Goal: Information Seeking & Learning: Learn about a topic

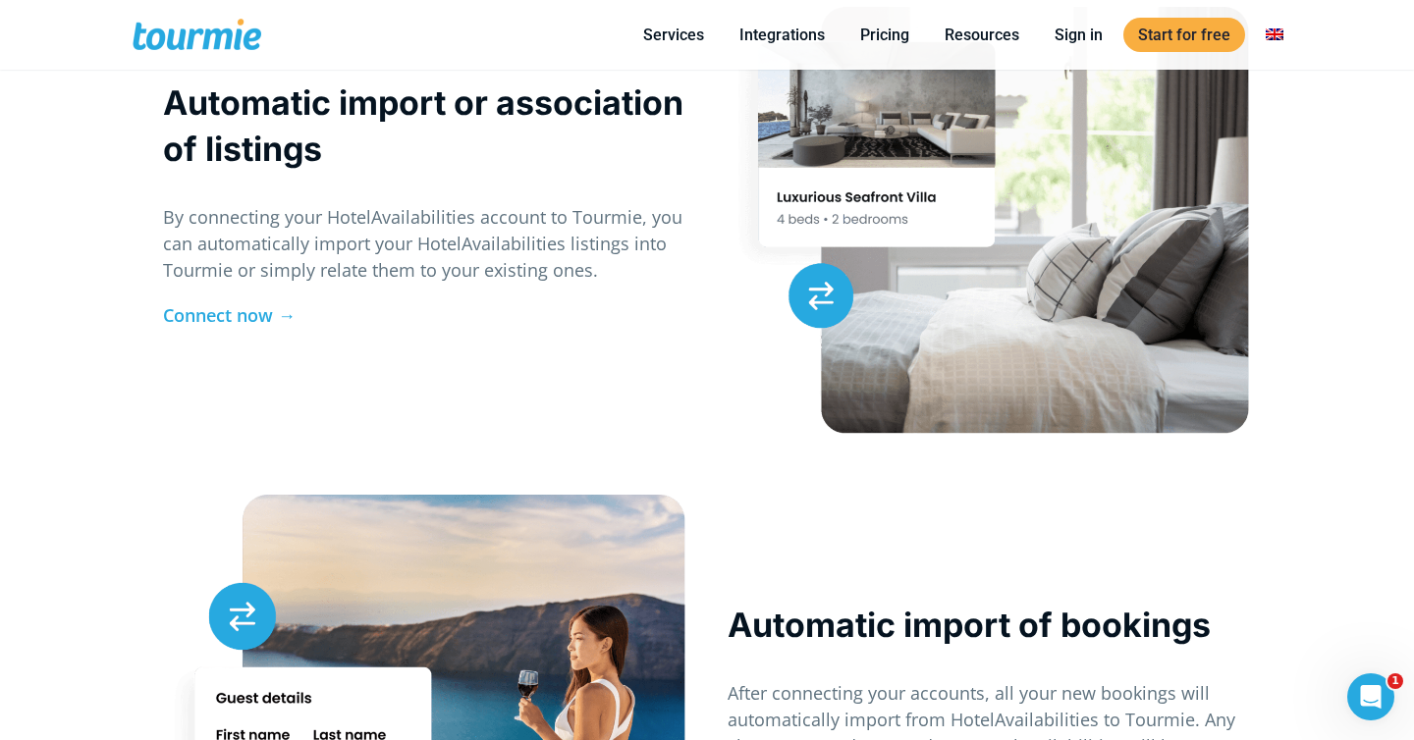
scroll to position [1996, 0]
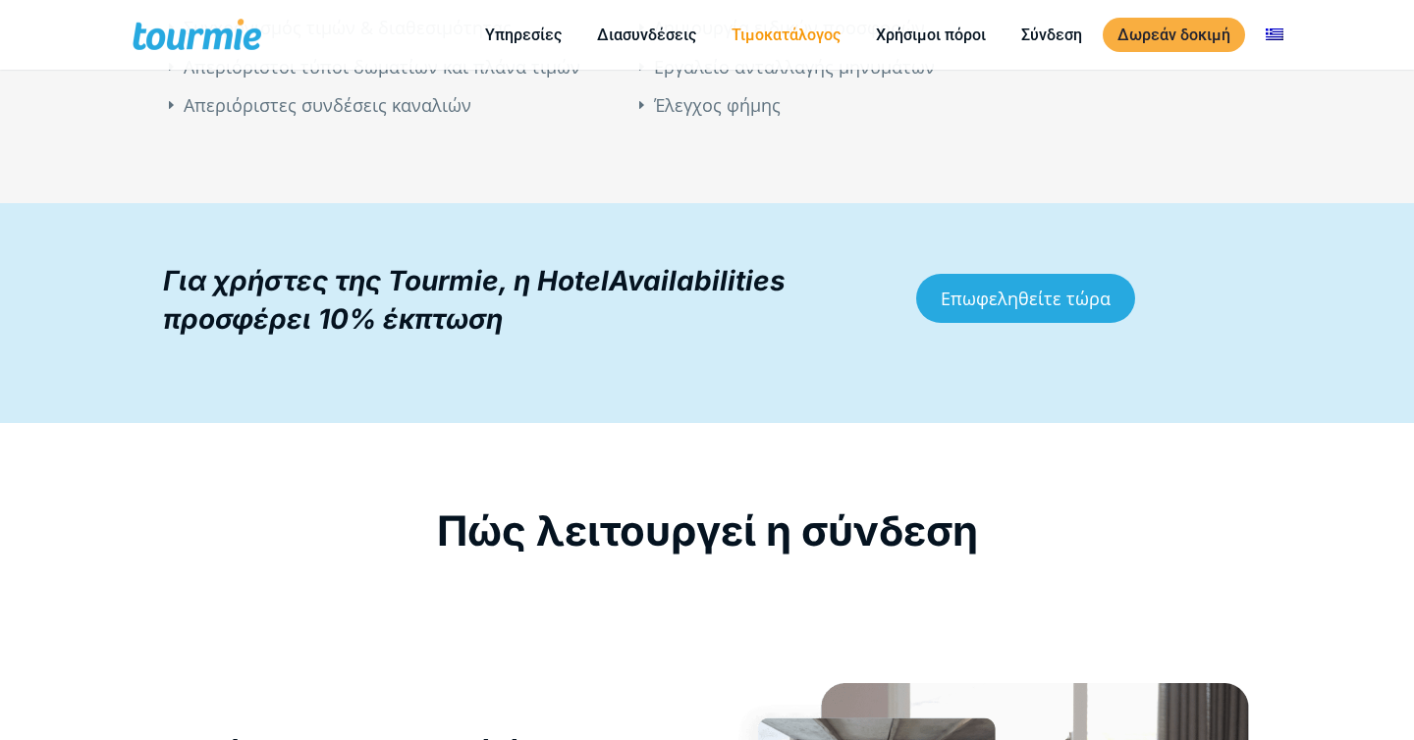
scroll to position [2048, 0]
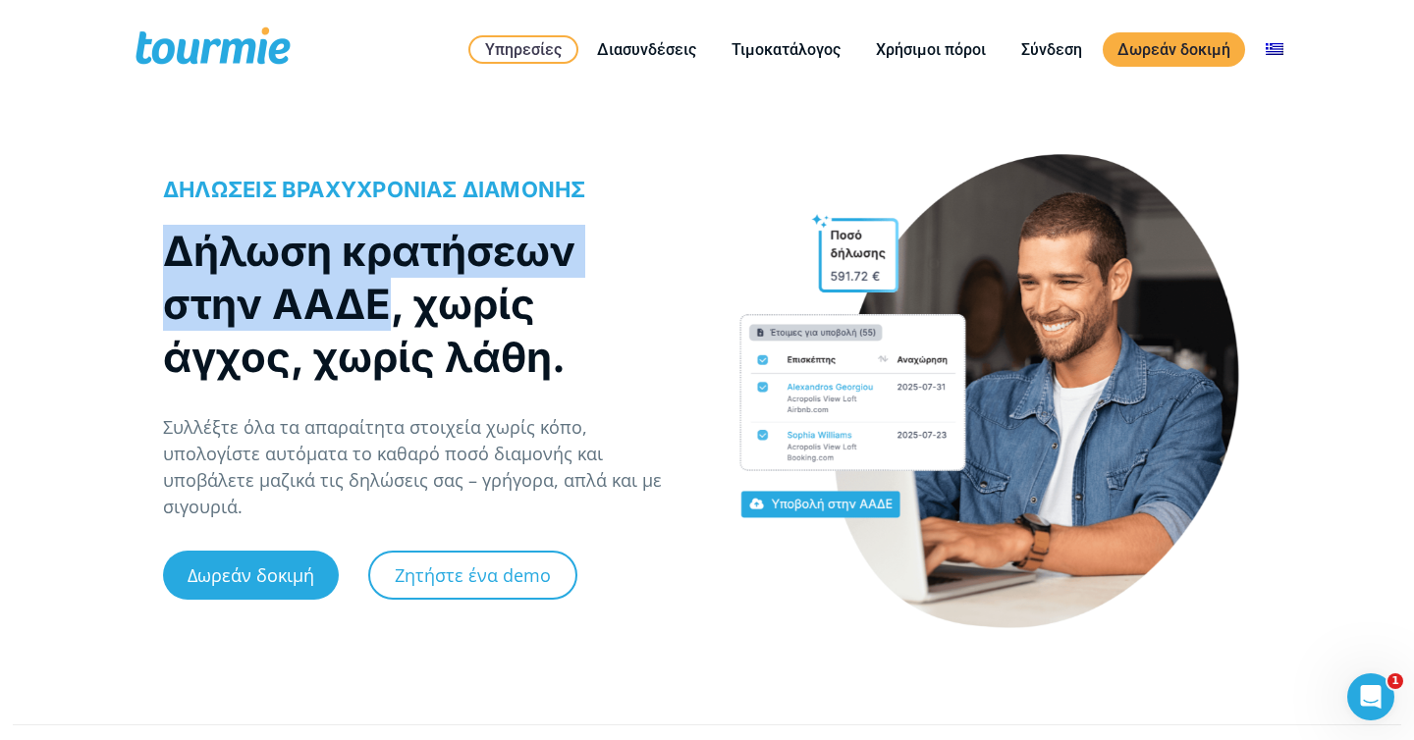
drag, startPoint x: 385, startPoint y: 328, endPoint x: 126, endPoint y: 241, distance: 273.6
click at [126, 241] on div "ΔΗΛΩΣΕΙΣ ΒΡΑΧΥΧΡΟΝΙΑΣ ΔΙΑΜΟΝΗΣ Δήλωση κρατήσεων στην ΑΑΔΕ, χωρίς άγχος, χωρίς λ…" at bounding box center [707, 412] width 1414 height 555
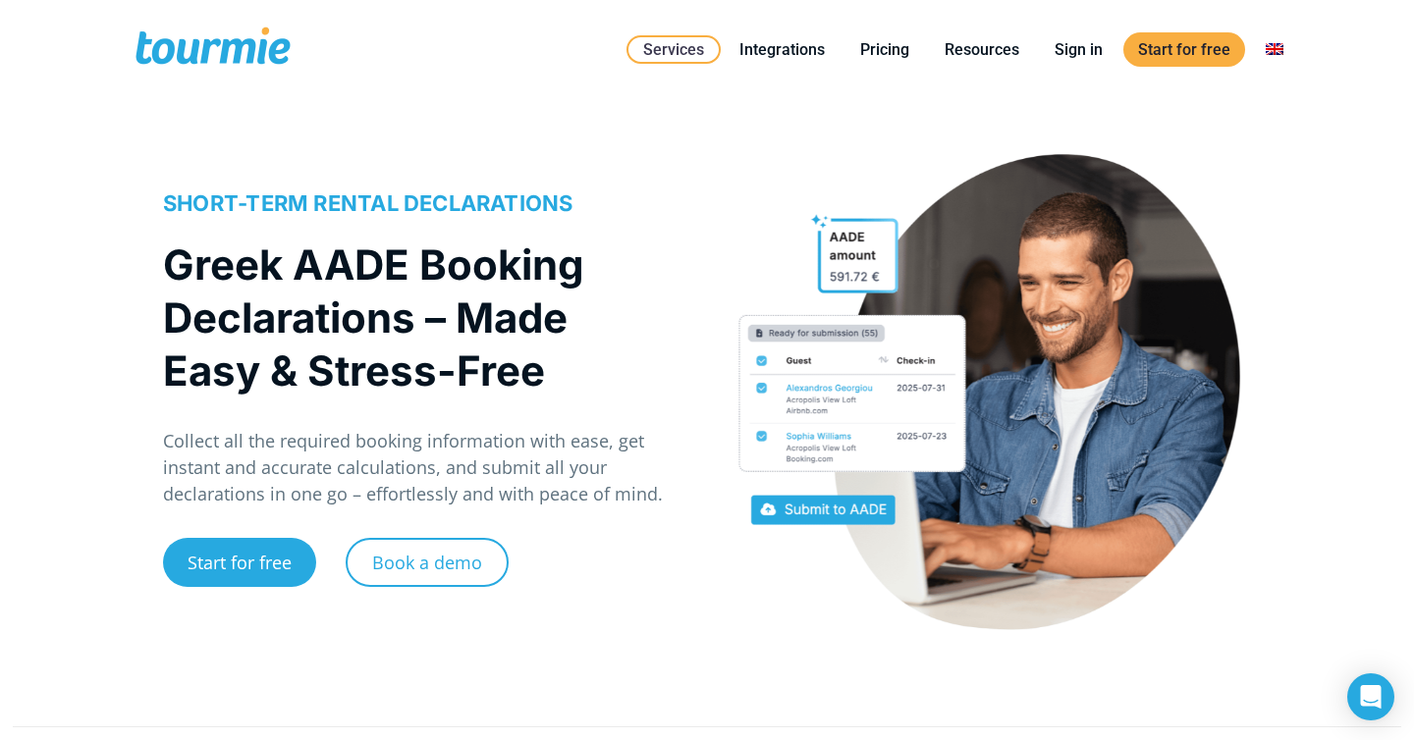
click at [1241, 109] on link "Switch to" at bounding box center [1163, 119] width 273 height 49
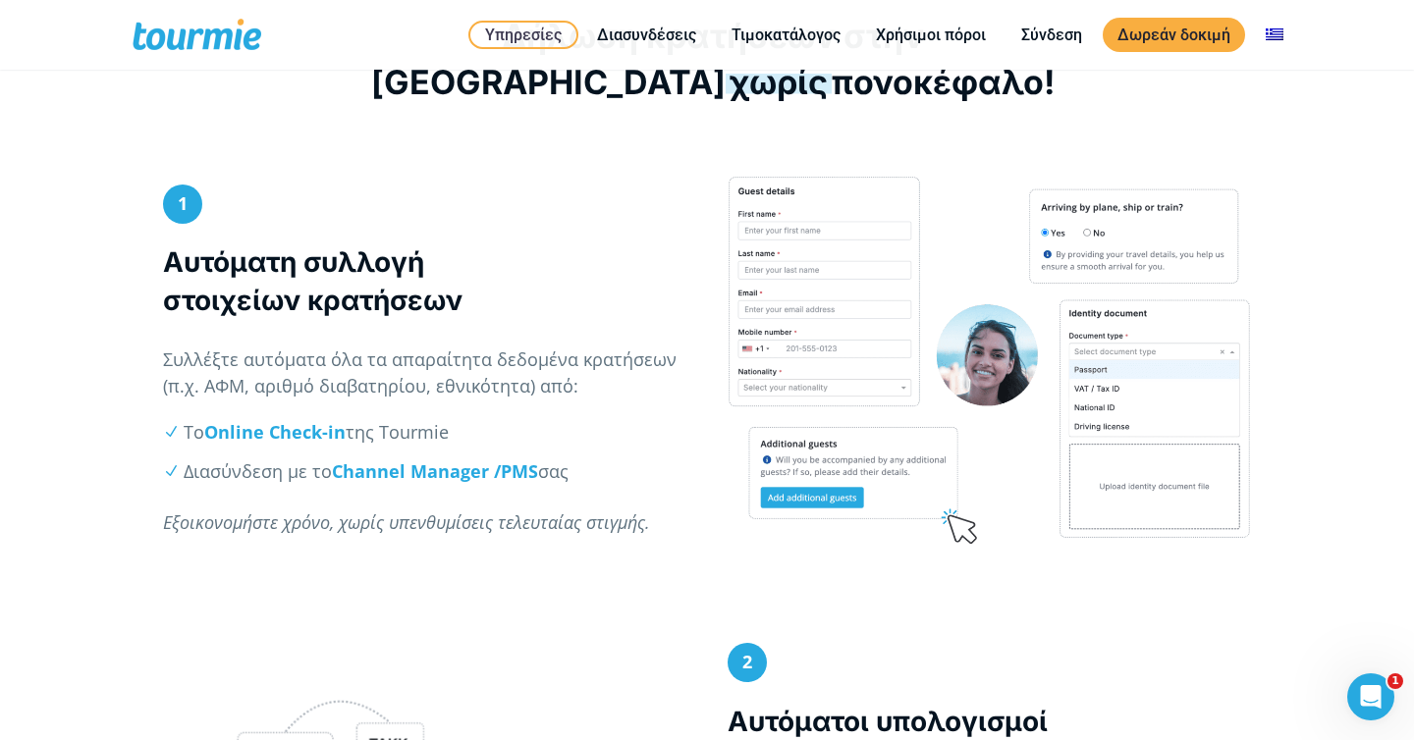
scroll to position [851, 0]
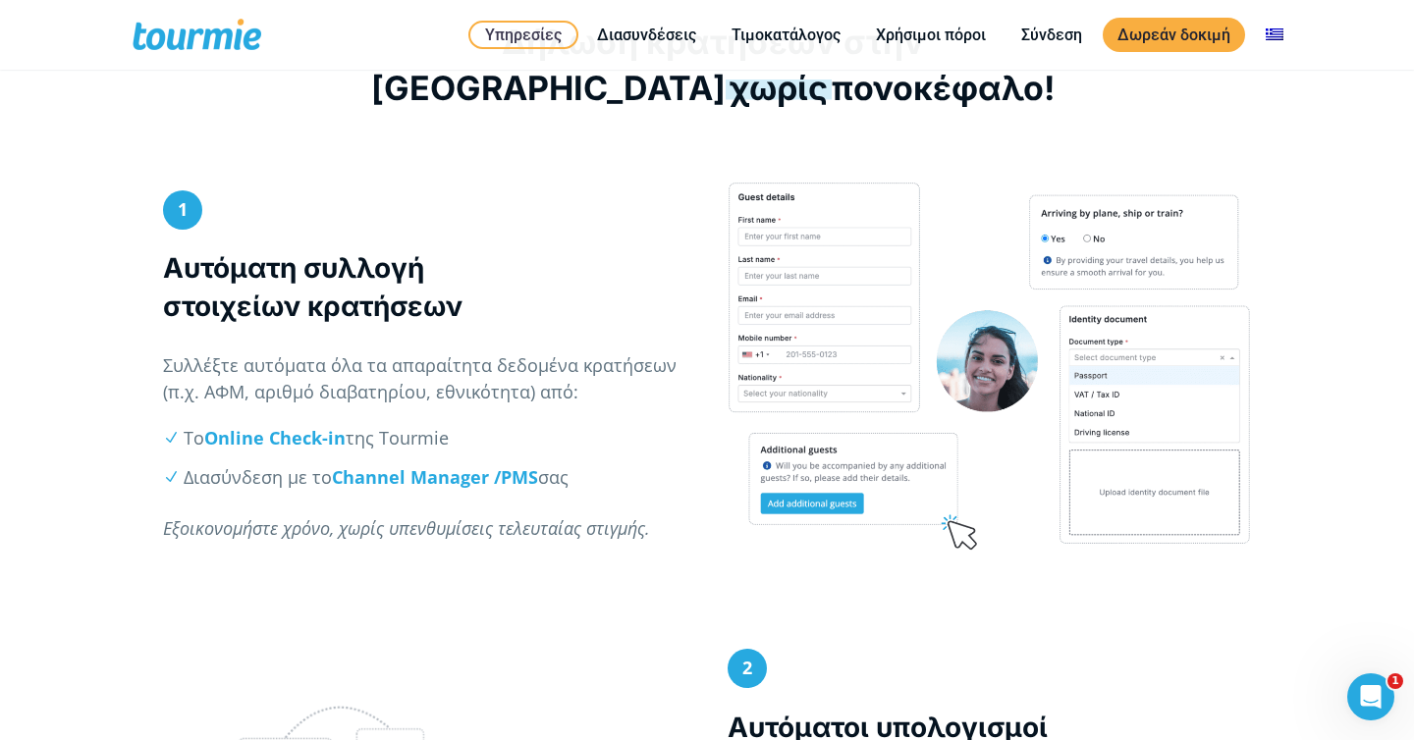
drag, startPoint x: 482, startPoint y: 312, endPoint x: 166, endPoint y: 269, distance: 319.1
click at [166, 269] on h3 "Αυτόματη συλλογή στοιχείων κρατήσεων" at bounding box center [424, 287] width 523 height 77
copy strong "Αυτόματη συλλογή στοιχείων κρατήσεων"
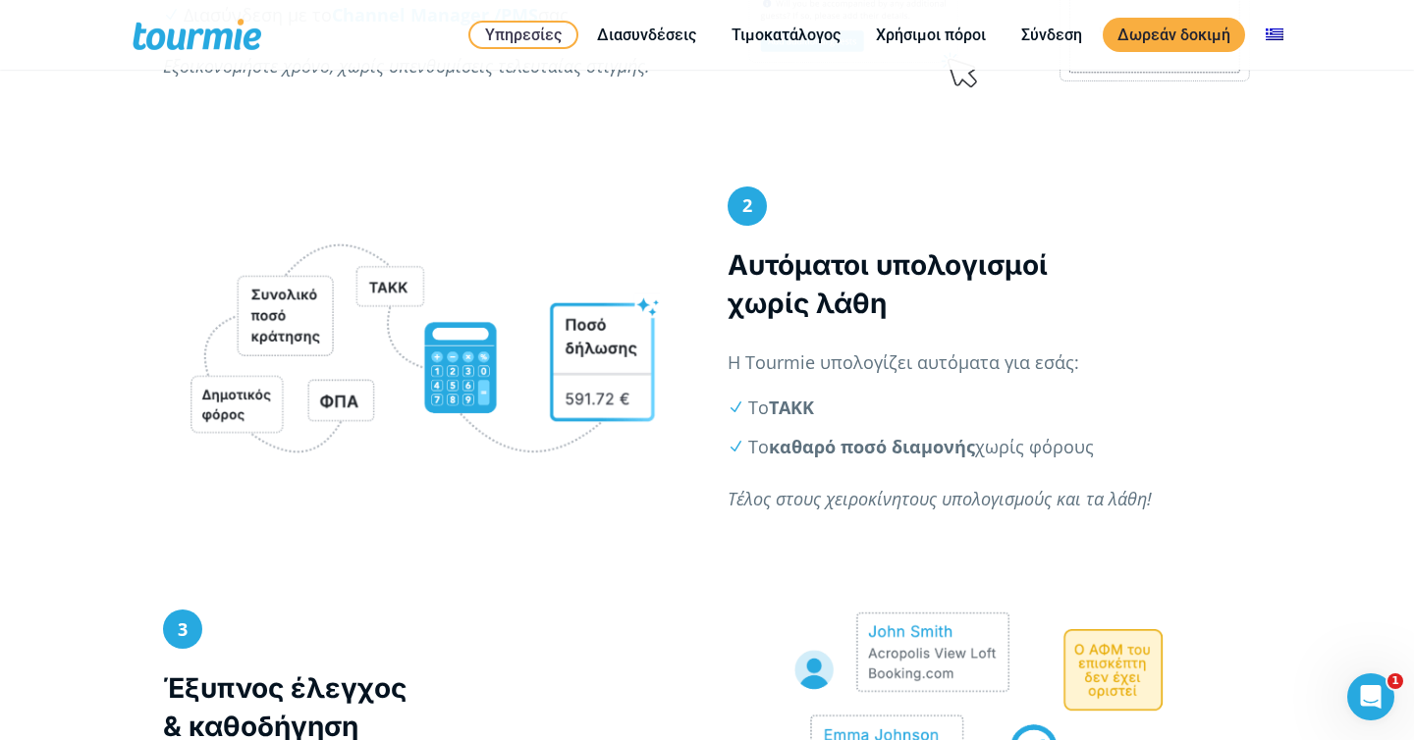
scroll to position [1318, 0]
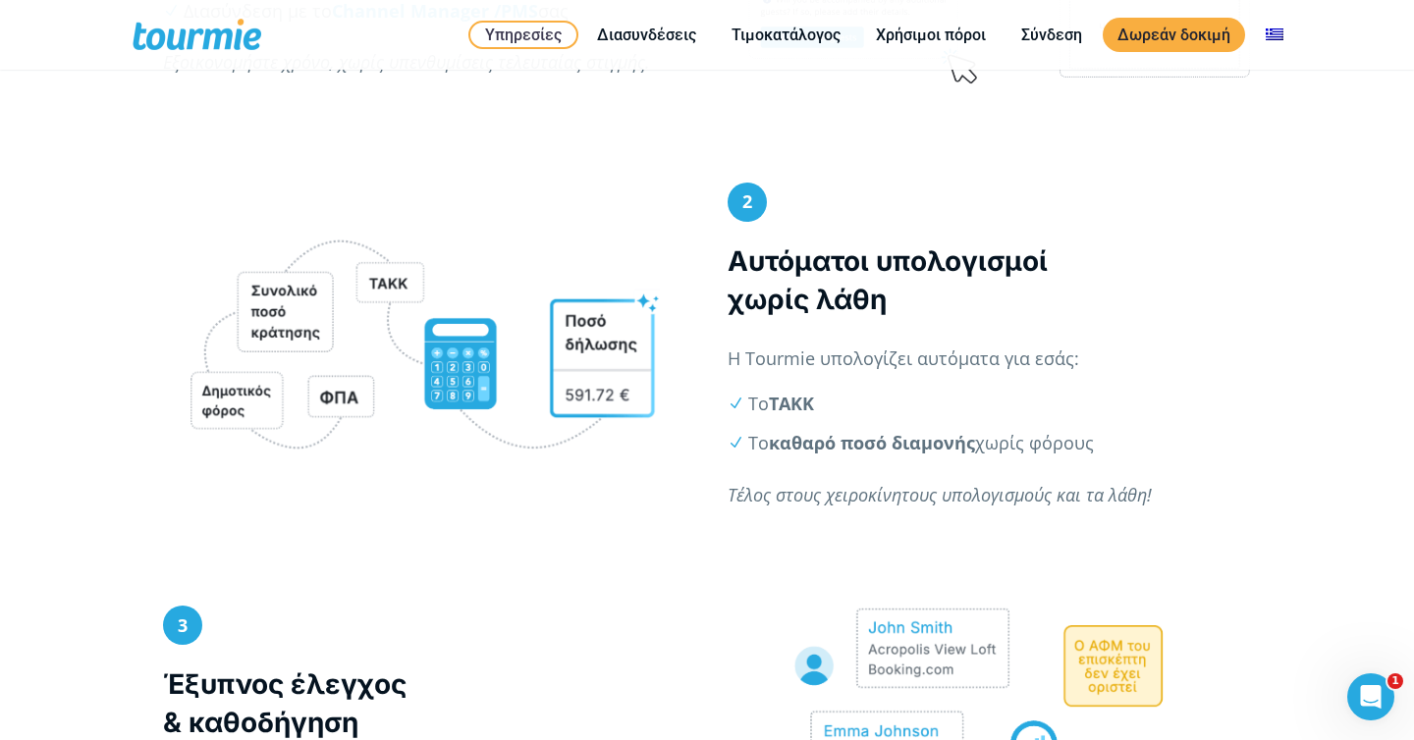
drag, startPoint x: 910, startPoint y: 306, endPoint x: 719, endPoint y: 247, distance: 200.3
click at [719, 248] on div "2 Αυτόματοι υπολογισμοί χωρίς λάθη Η Tourmie υπολογίζει αυτόματα για εσάς: Το Τ…" at bounding box center [989, 356] width 565 height 346
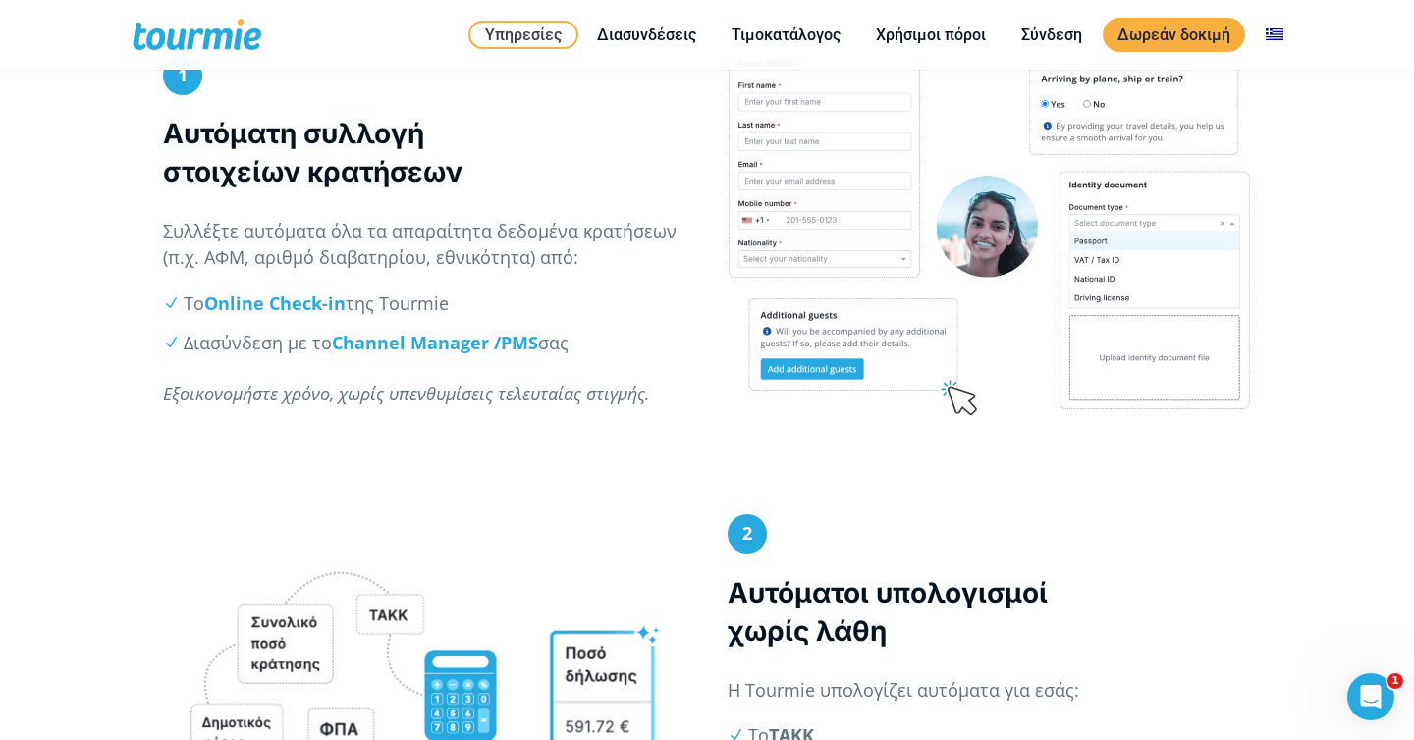
scroll to position [774, 0]
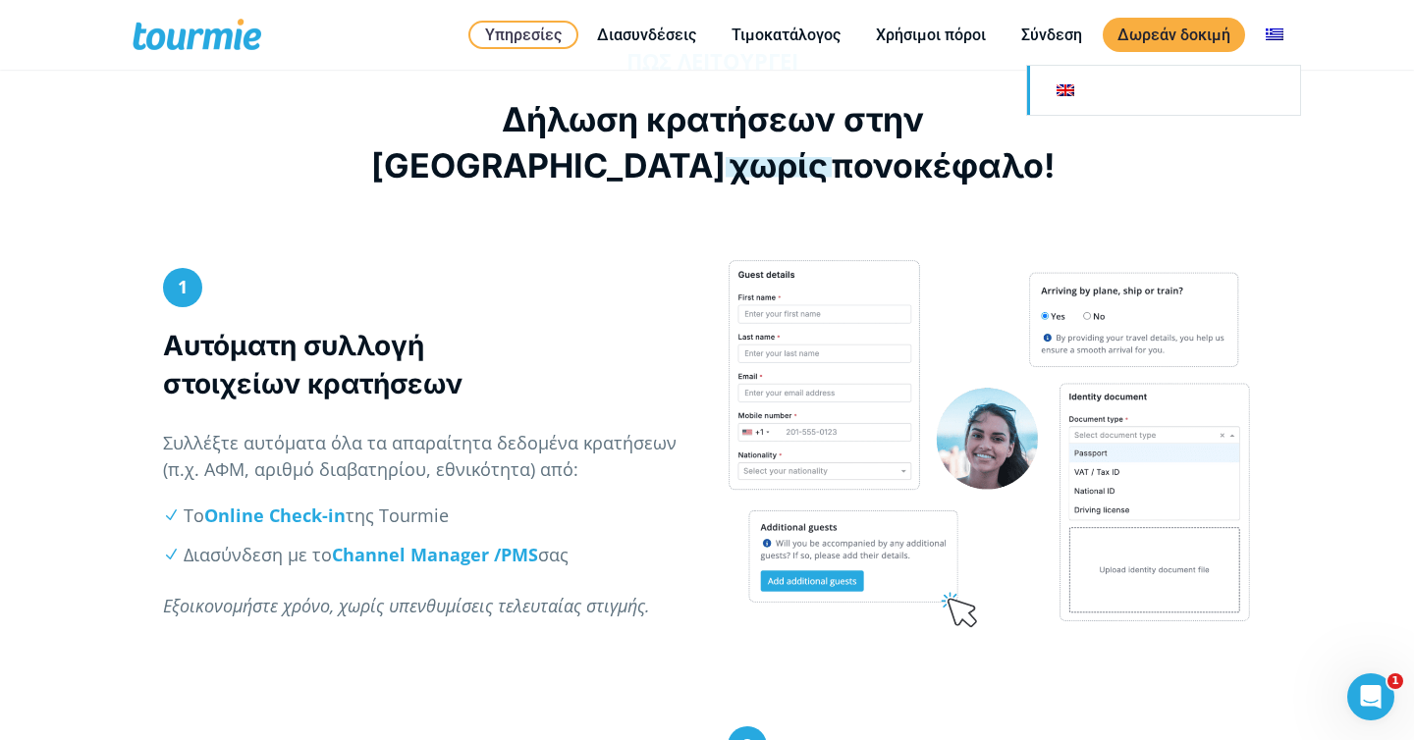
click at [1240, 83] on link "Αλλαγή σε" at bounding box center [1163, 90] width 273 height 49
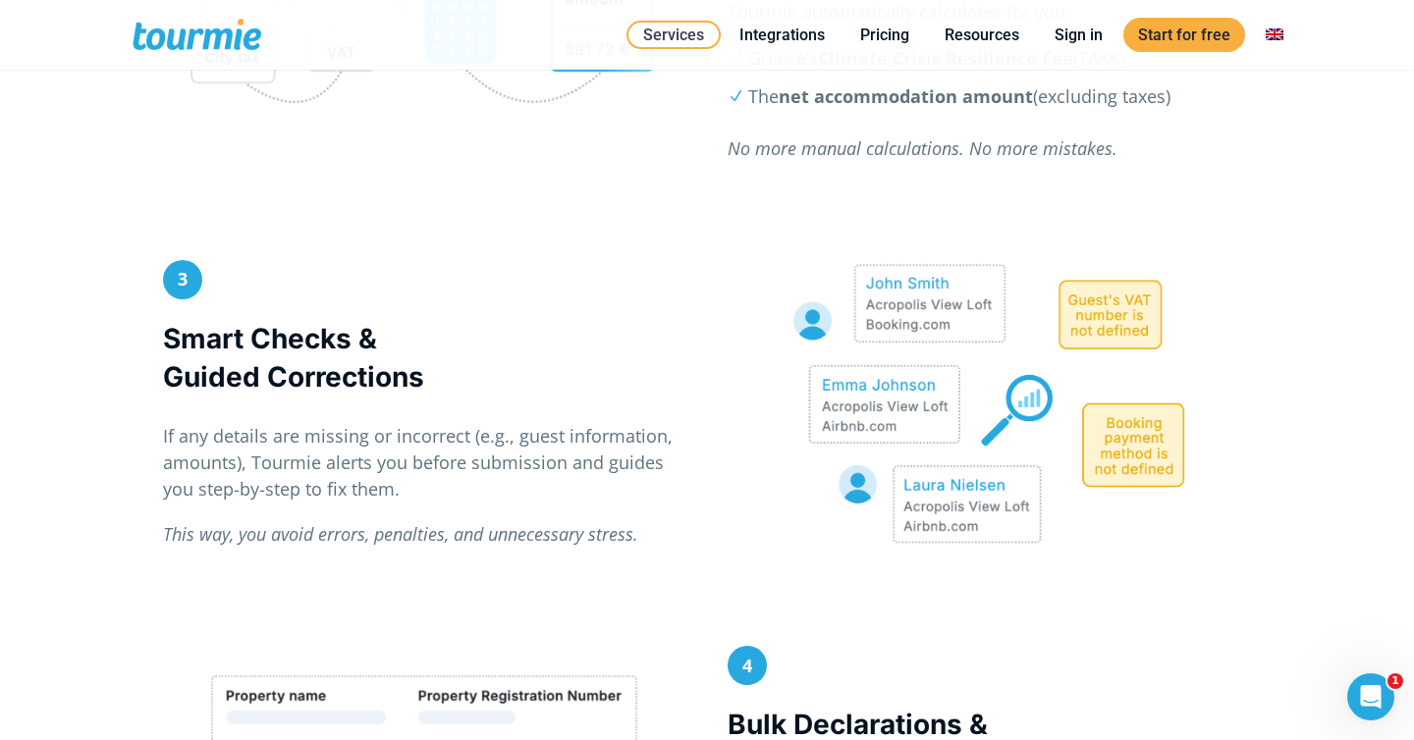
scroll to position [1687, 0]
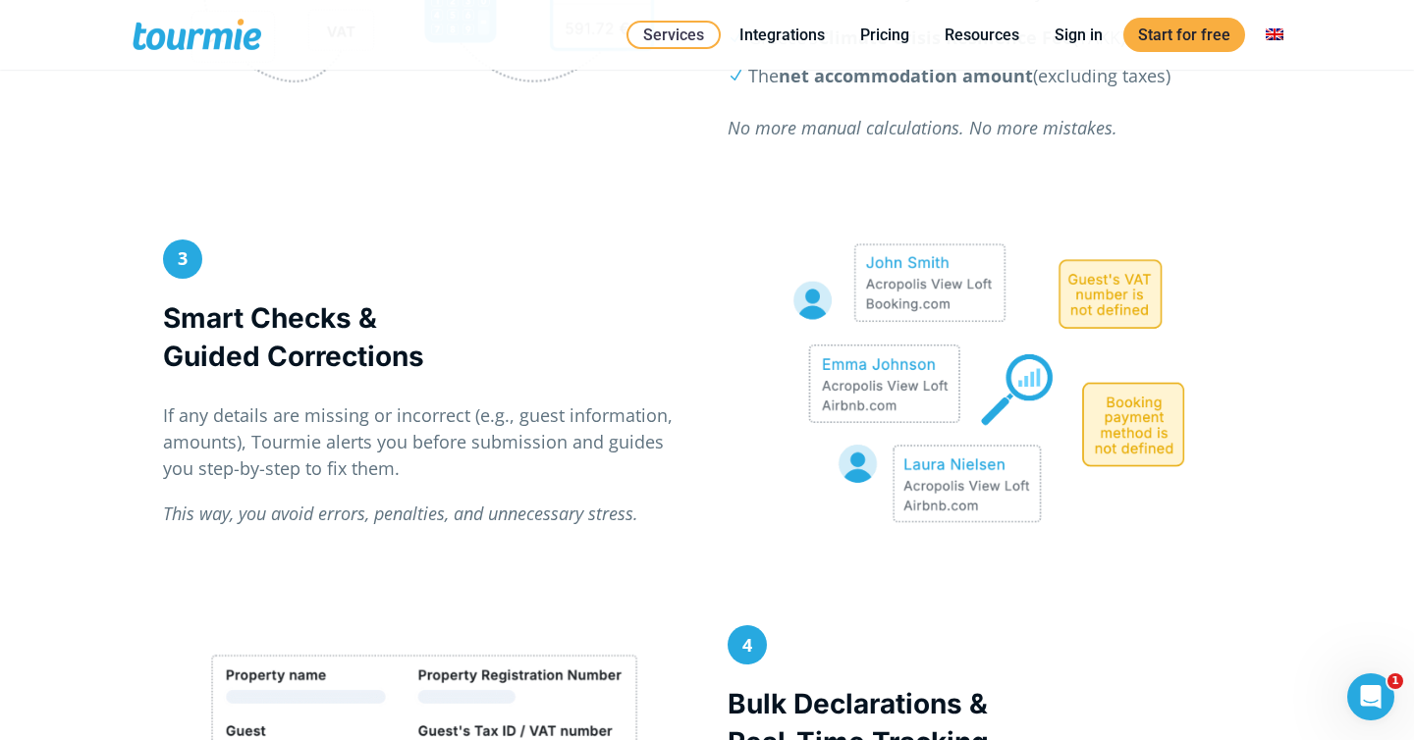
drag, startPoint x: 447, startPoint y: 363, endPoint x: 137, endPoint y: 358, distance: 309.3
click at [137, 359] on div "3 Smart Checks & Guided Corrections If any details are missing or incorrect (e.…" at bounding box center [707, 433] width 1414 height 386
click at [196, 357] on h3 "Smart Checks & Guided Corrections" at bounding box center [424, 337] width 523 height 77
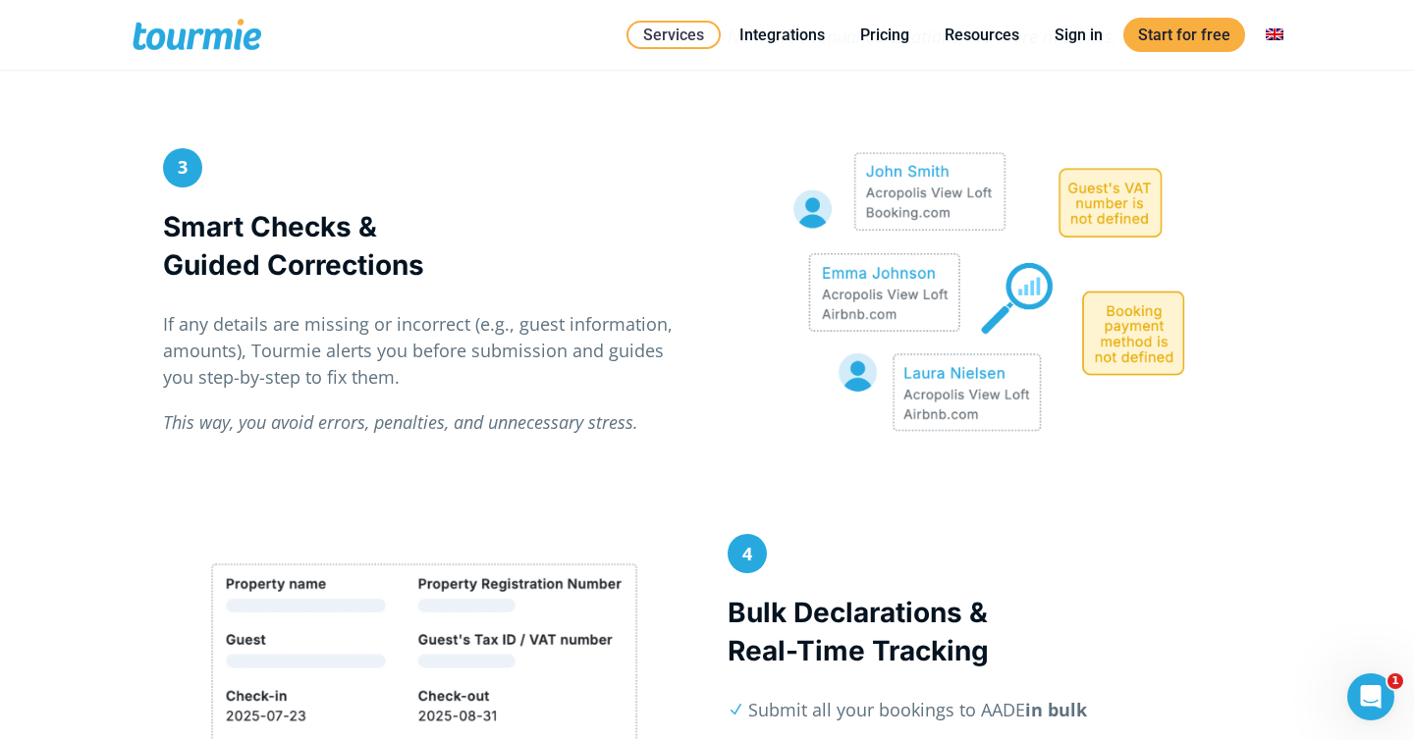
scroll to position [1810, 0]
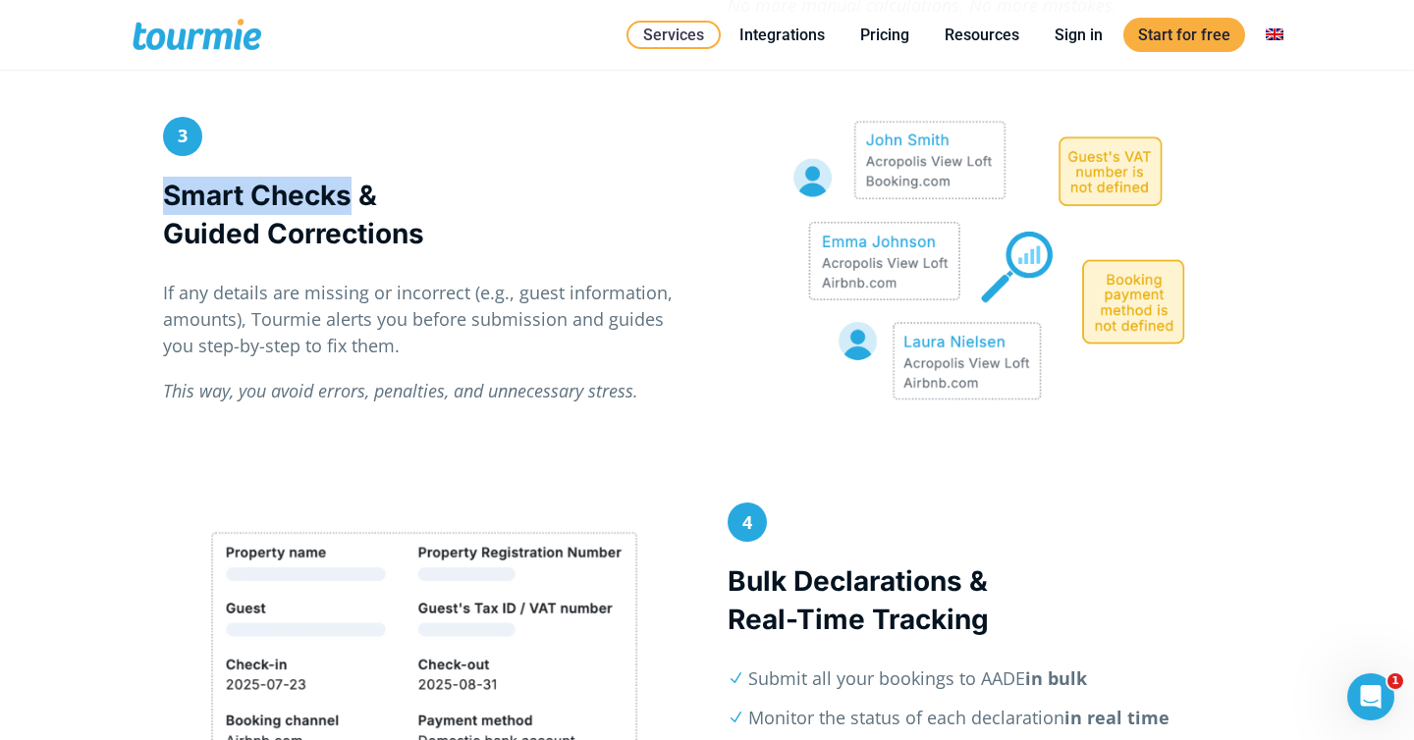
drag, startPoint x: 158, startPoint y: 194, endPoint x: 349, endPoint y: 196, distance: 190.5
click at [349, 196] on div "3 Smart Checks & Guided Corrections If any details are missing or incorrect (e.…" at bounding box center [424, 270] width 565 height 307
drag, startPoint x: 430, startPoint y: 237, endPoint x: 149, endPoint y: 162, distance: 290.6
click at [149, 163] on div "3 Smart Checks & Guided Corrections If any details are missing or incorrect (e.…" at bounding box center [424, 270] width 565 height 307
click at [210, 327] on p "If any details are missing or incorrect (e.g., guest information, amounts), Tou…" at bounding box center [424, 320] width 523 height 80
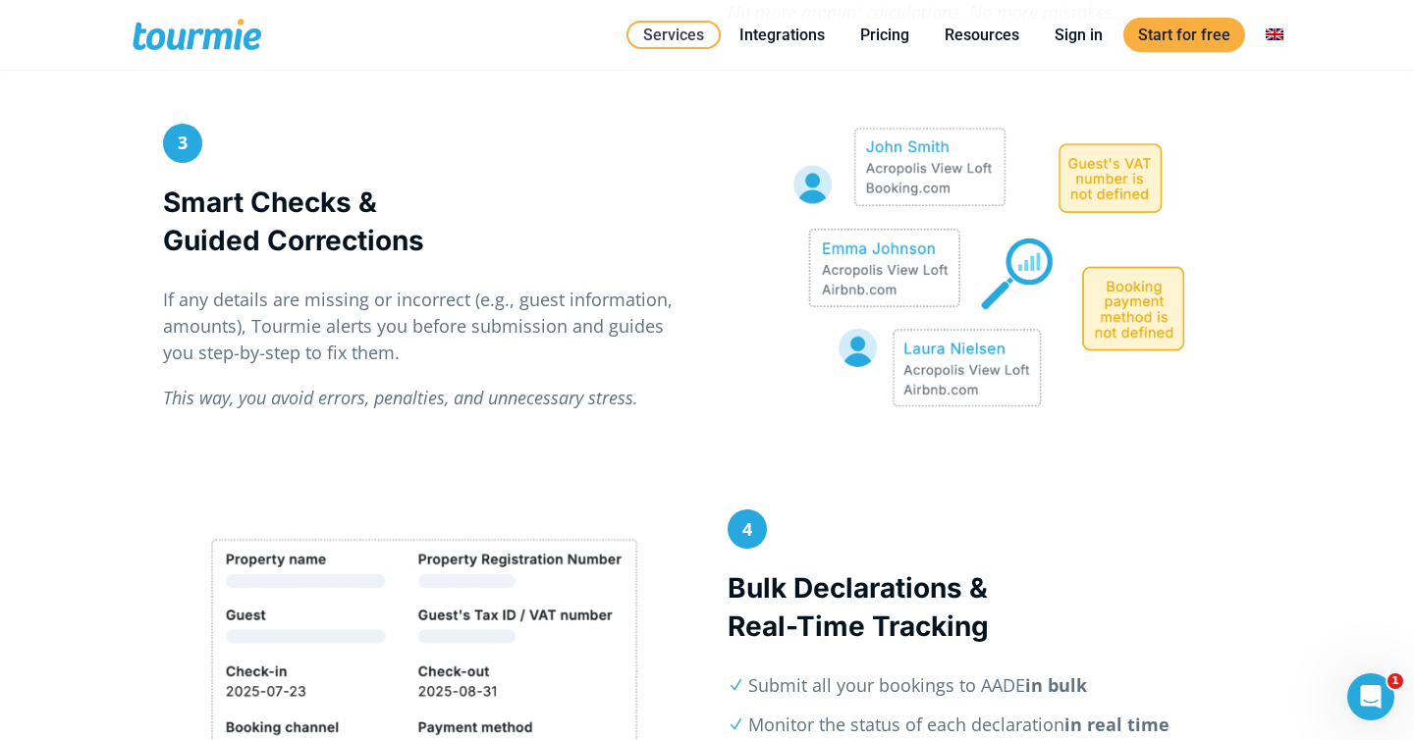
scroll to position [1763, 0]
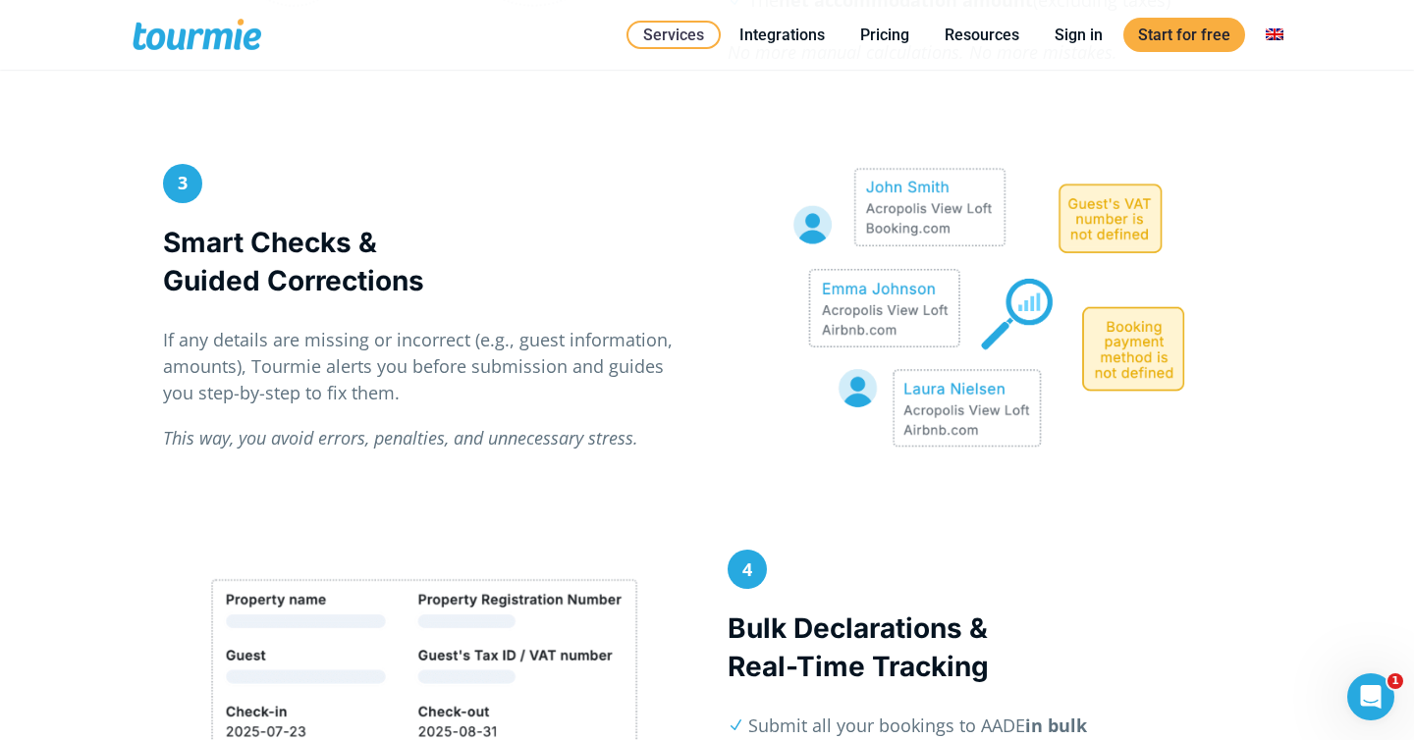
drag, startPoint x: 426, startPoint y: 288, endPoint x: 128, endPoint y: 248, distance: 301.1
click at [128, 248] on div "3 Smart Checks & Guided Corrections If any details are missing or incorrect (e.…" at bounding box center [707, 357] width 1414 height 386
copy h3 "Smart Checks & Guided Corrections"
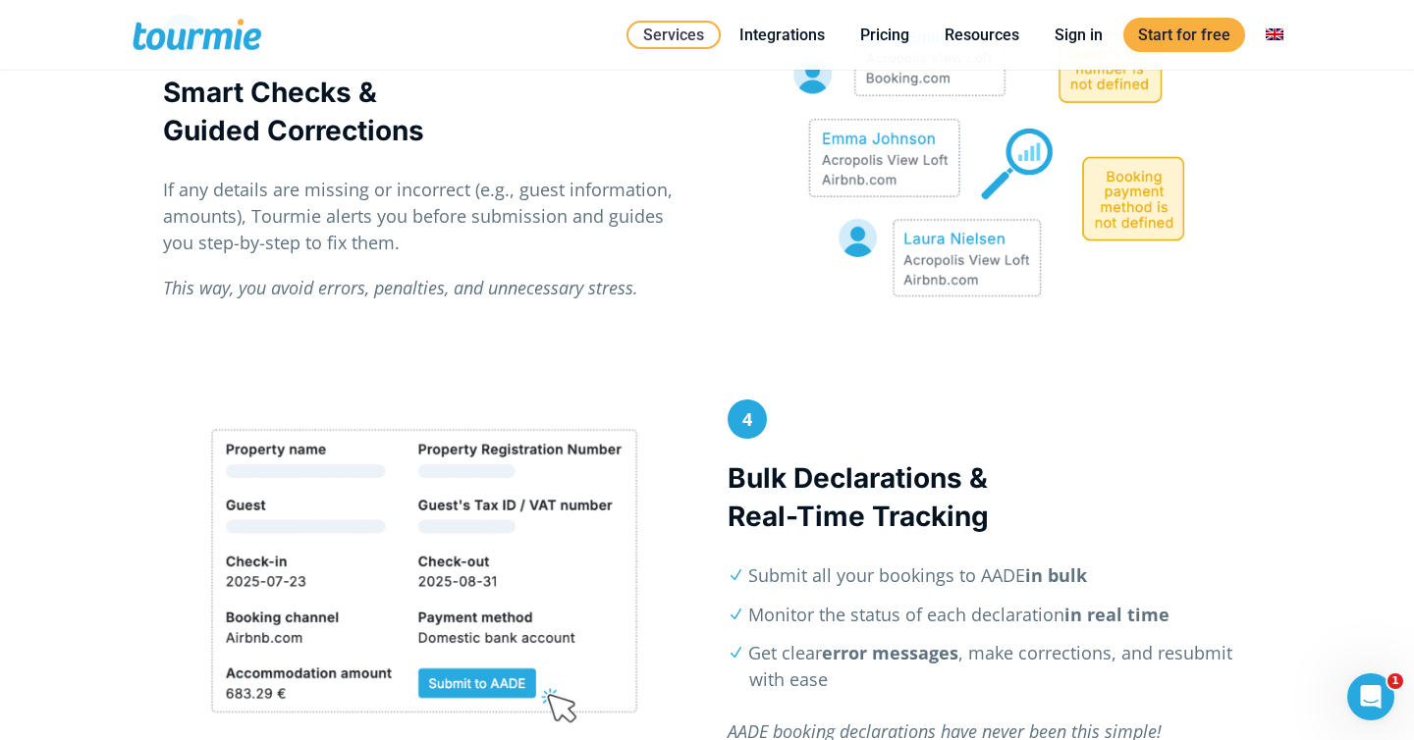
scroll to position [2076, 0]
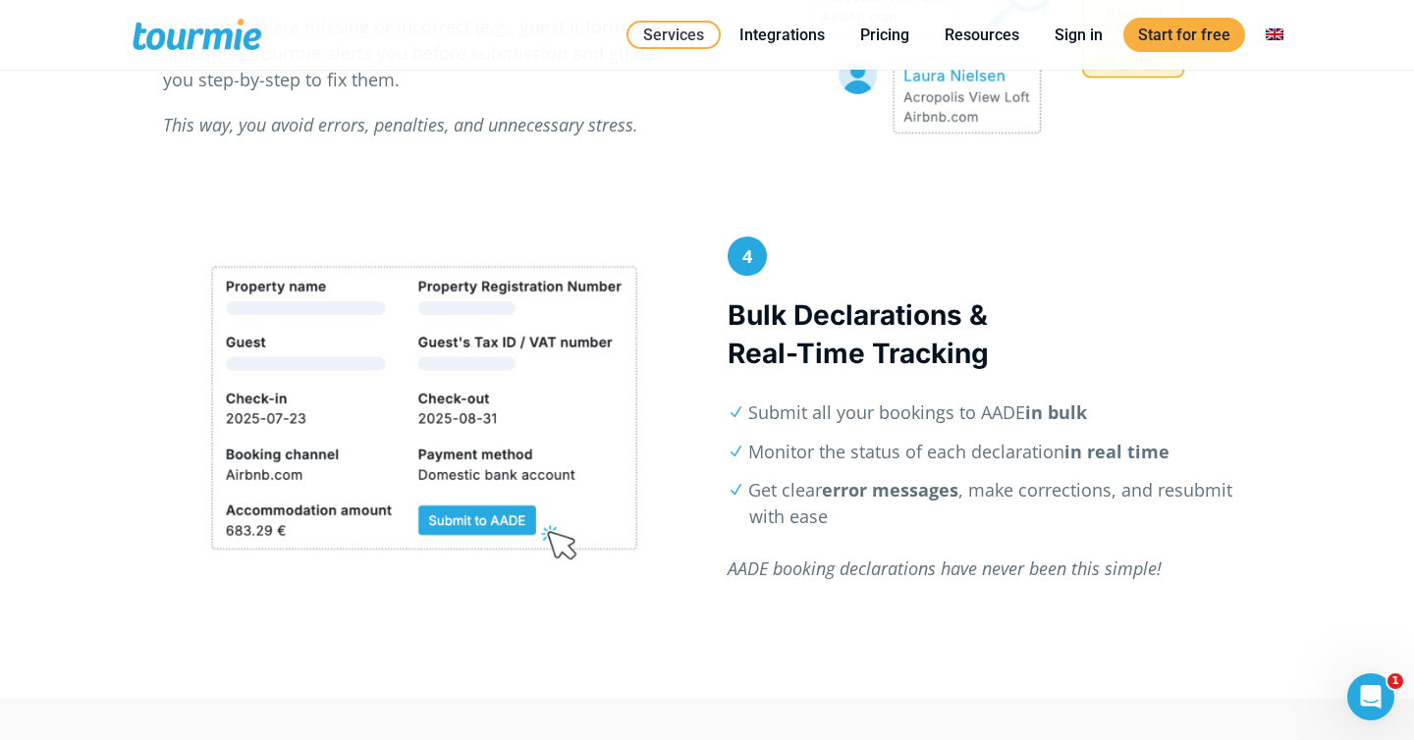
drag, startPoint x: 1123, startPoint y: 414, endPoint x: 749, endPoint y: 419, distance: 374.1
click at [749, 419] on li "Submit all your bookings to AADE in bulk" at bounding box center [1000, 413] width 502 height 27
copy li "Submit all your bookings to AADE in bulk"
